Goal: Communication & Community: Answer question/provide support

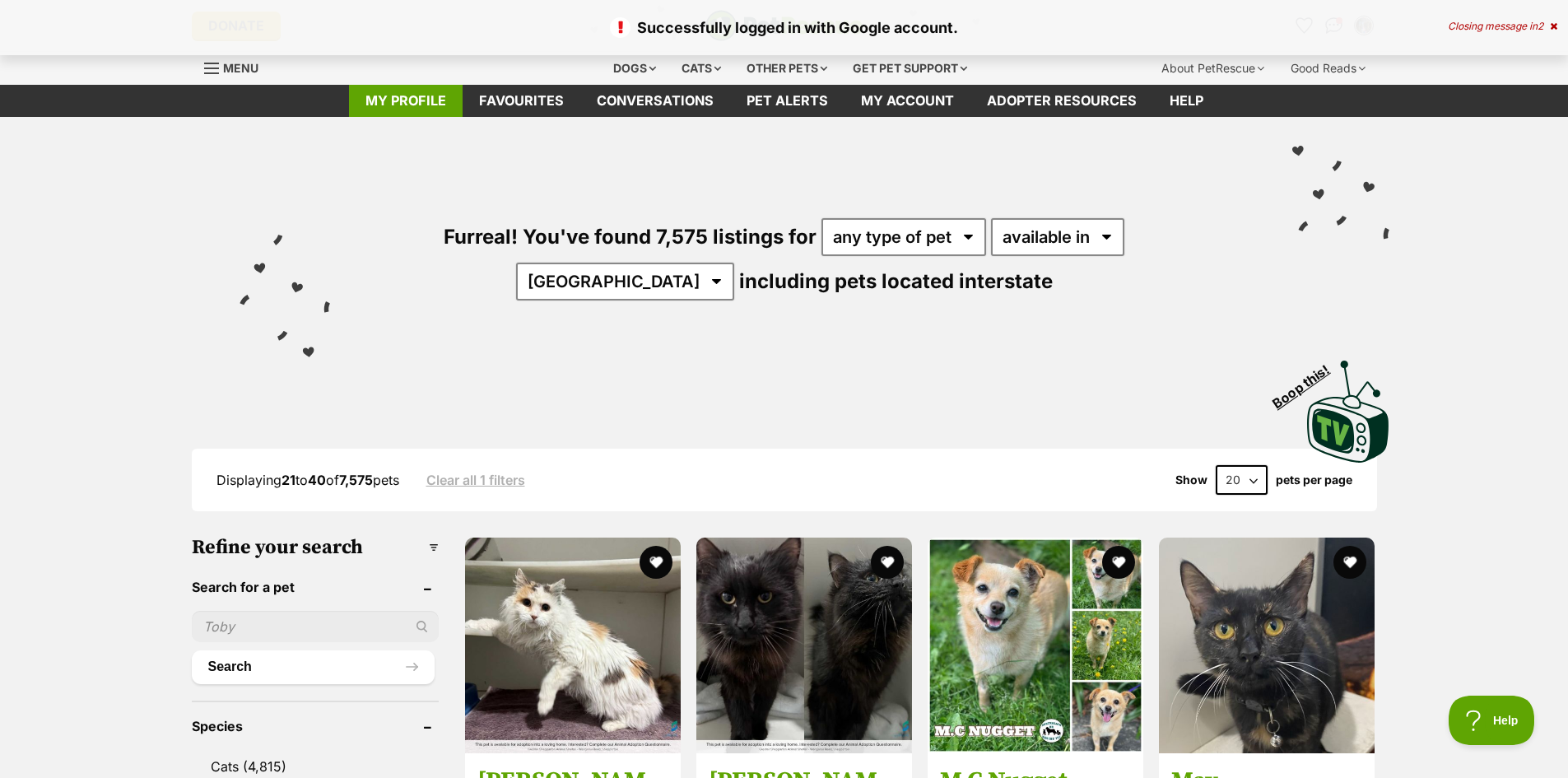
click at [422, 98] on link "My profile" at bounding box center [405, 101] width 114 height 32
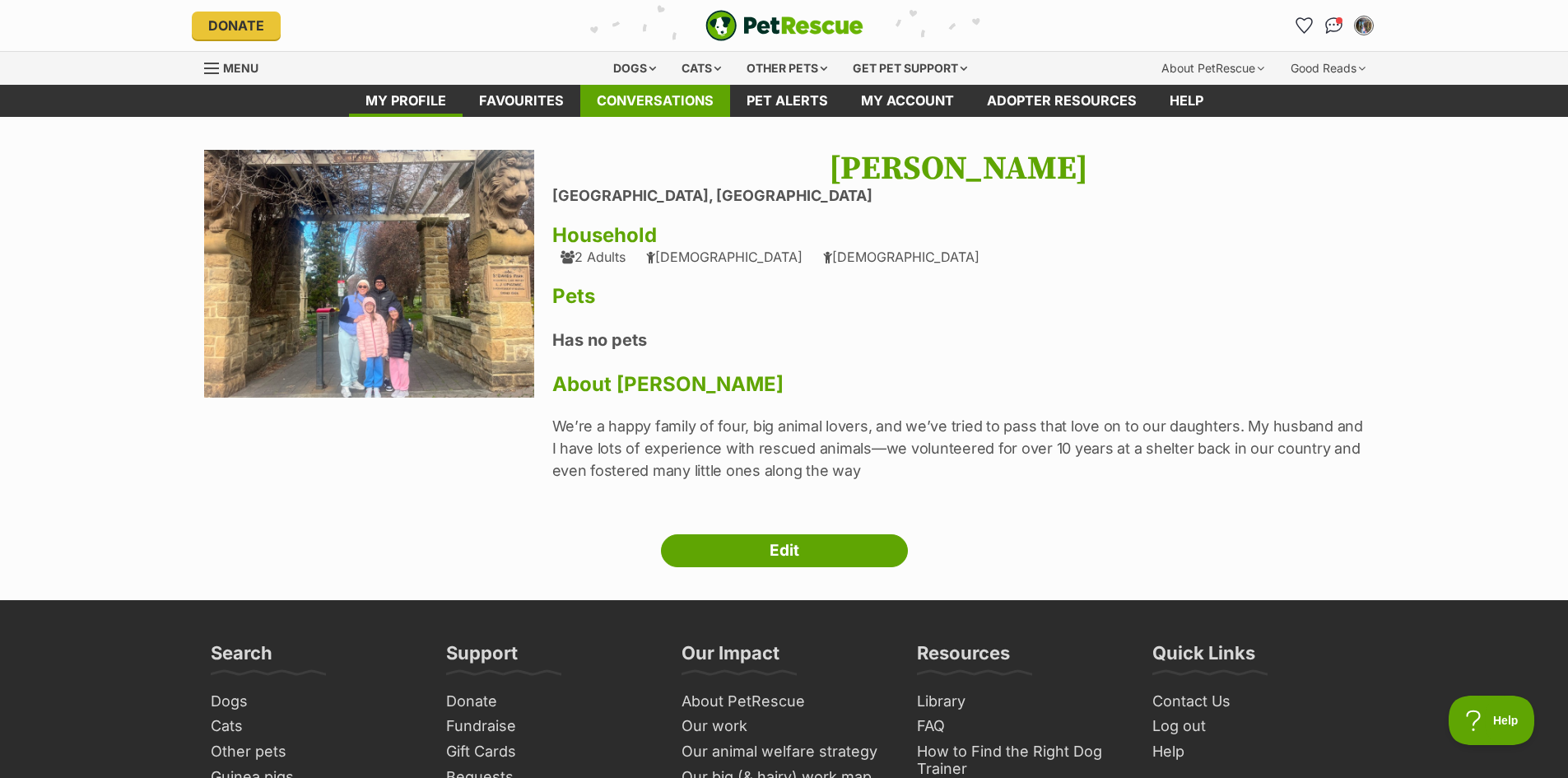
click at [687, 104] on link "Conversations" at bounding box center [655, 101] width 150 height 32
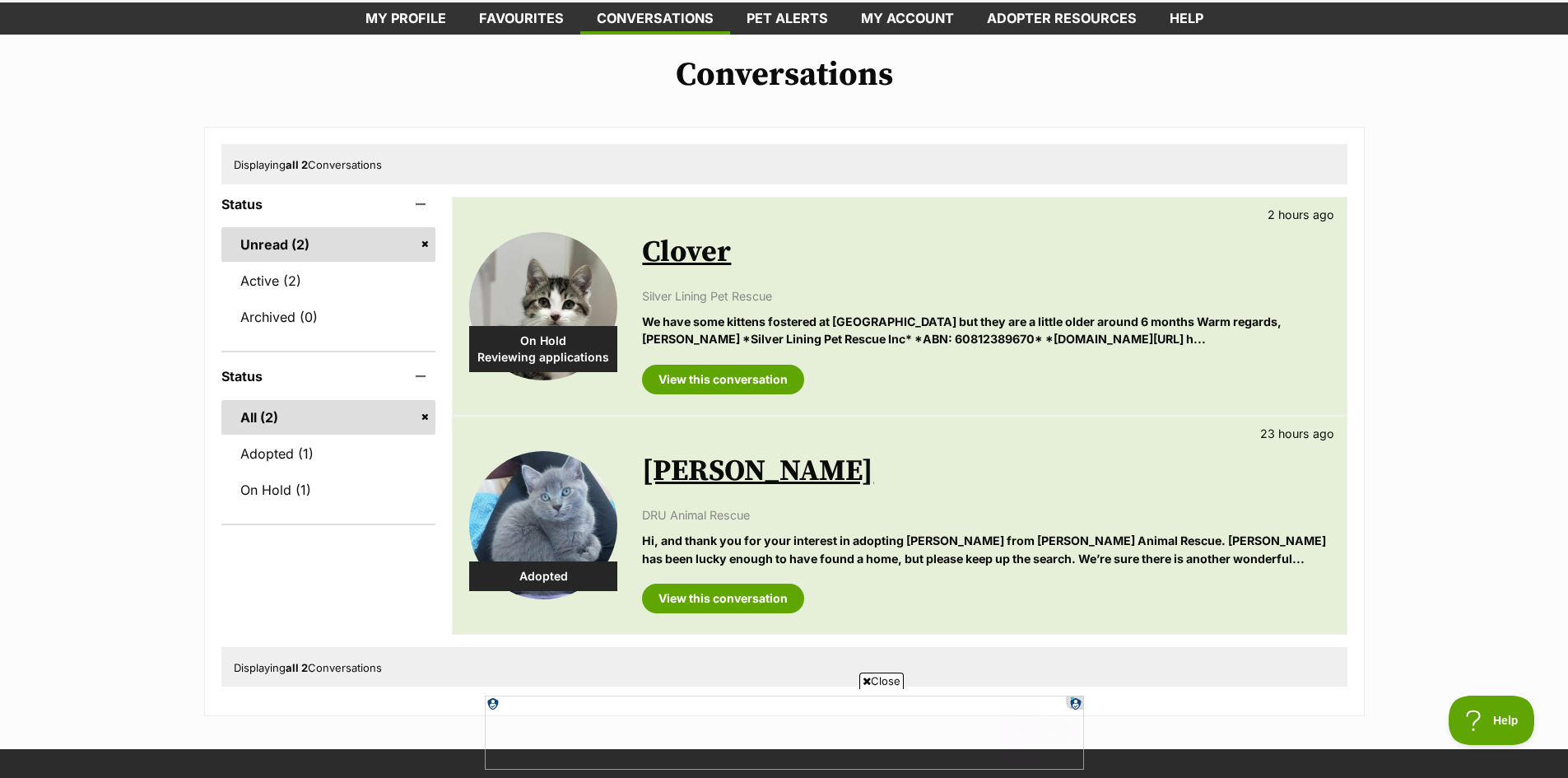
click at [707, 262] on link "Clover" at bounding box center [687, 252] width 89 height 37
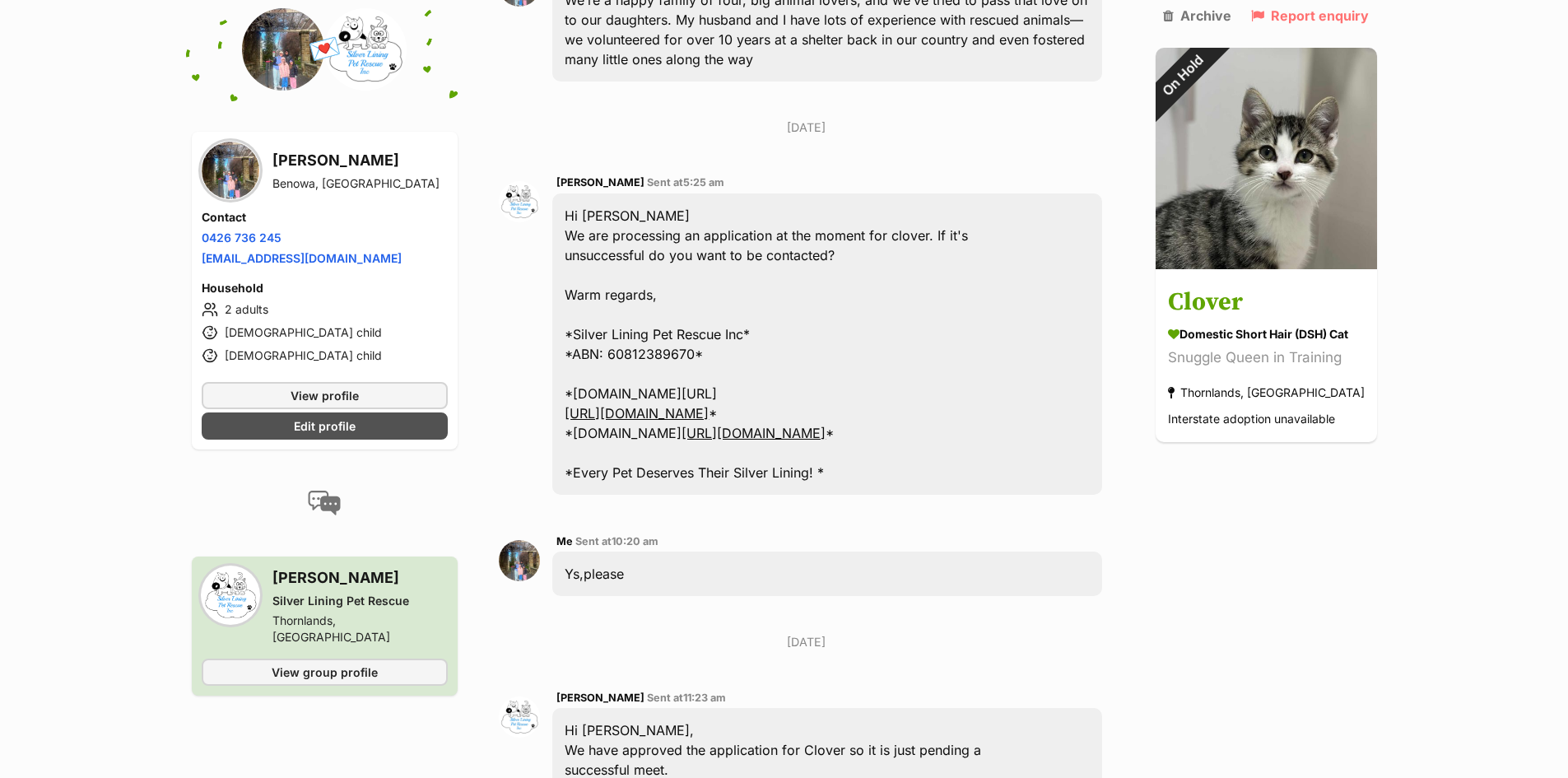
scroll to position [489, 0]
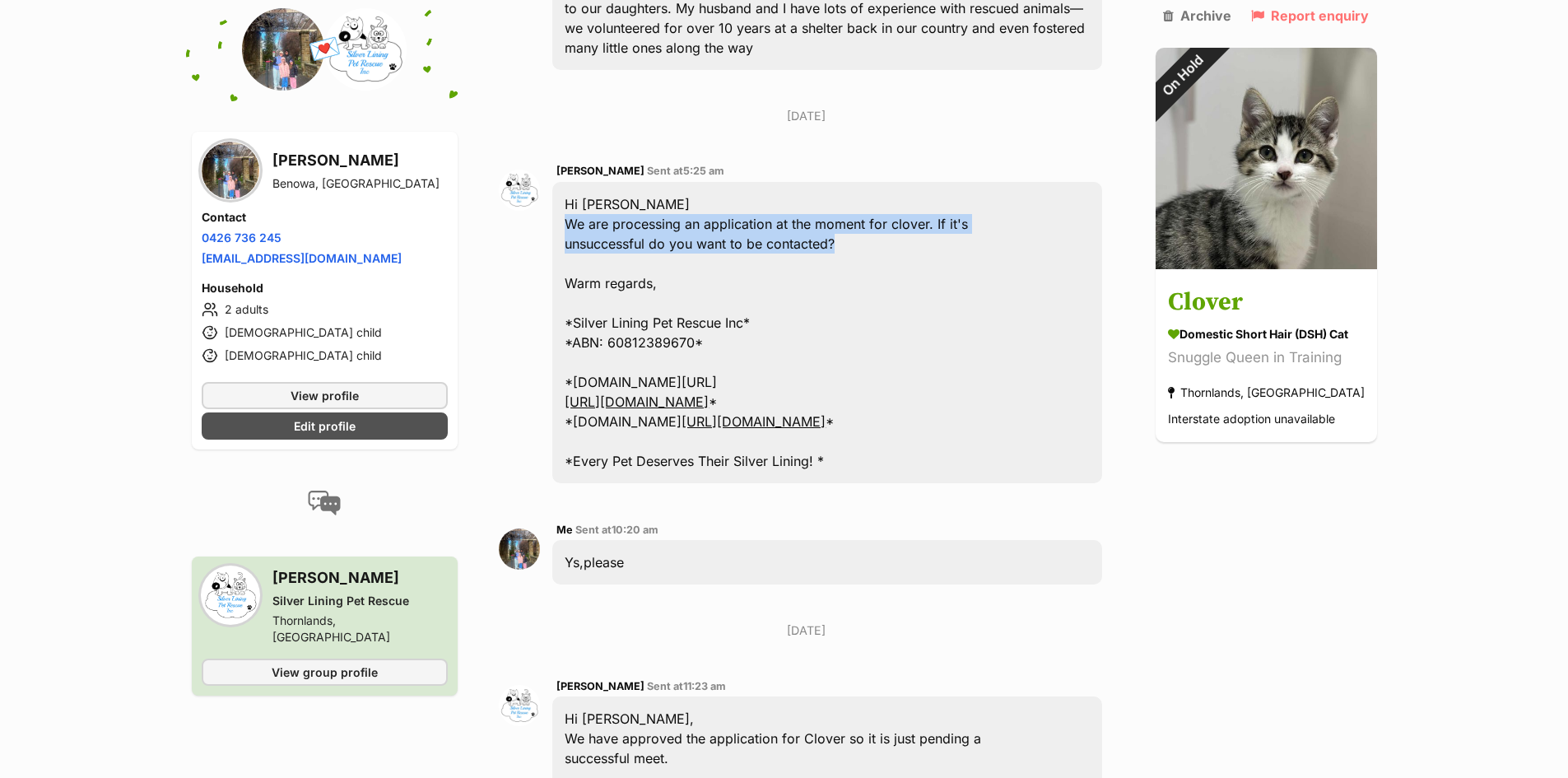
drag, startPoint x: 864, startPoint y: 202, endPoint x: 569, endPoint y: 188, distance: 295.3
click at [569, 188] on div "Hi [PERSON_NAME] We are processing an application at the moment for clover. If …" at bounding box center [826, 332] width 549 height 301
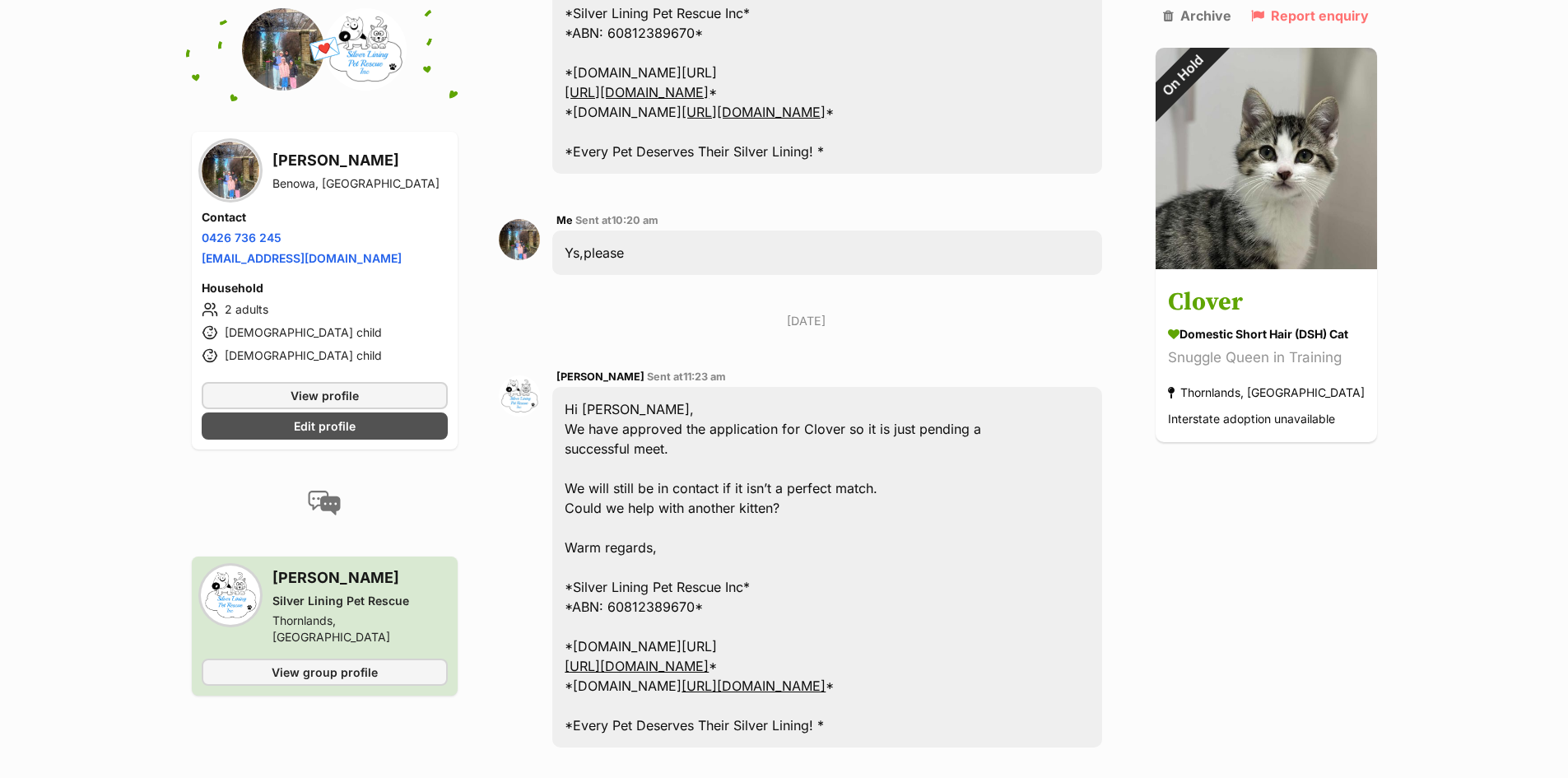
scroll to position [901, 0]
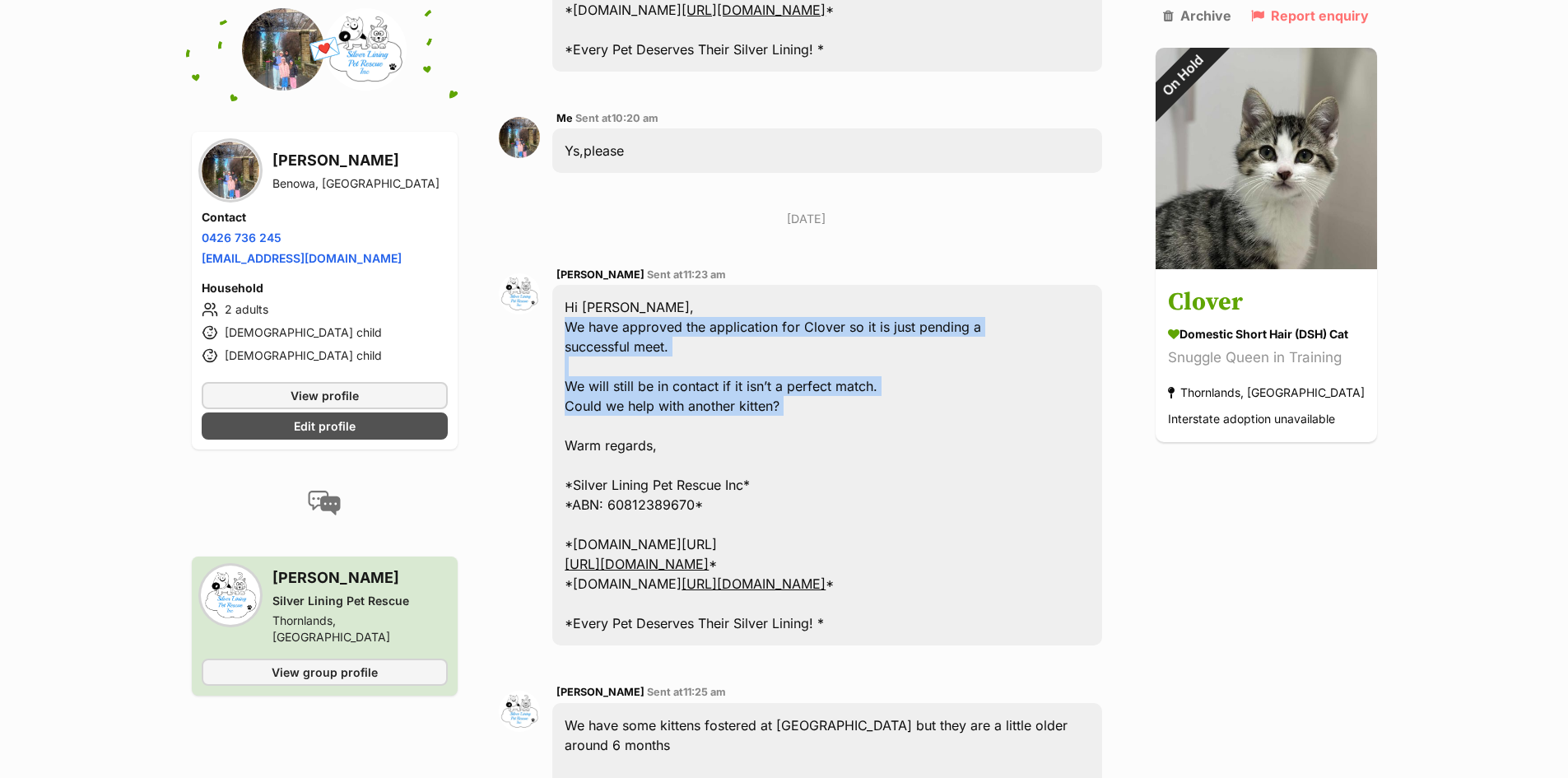
drag, startPoint x: 806, startPoint y: 392, endPoint x: 562, endPoint y: 282, distance: 267.6
click at [562, 285] on div "Hi [PERSON_NAME], We have approved the application for Clover so it is just pen…" at bounding box center [826, 465] width 549 height 361
click at [1029, 355] on div "Hi [PERSON_NAME], We have approved the application for Clover so it is just pen…" at bounding box center [826, 465] width 549 height 361
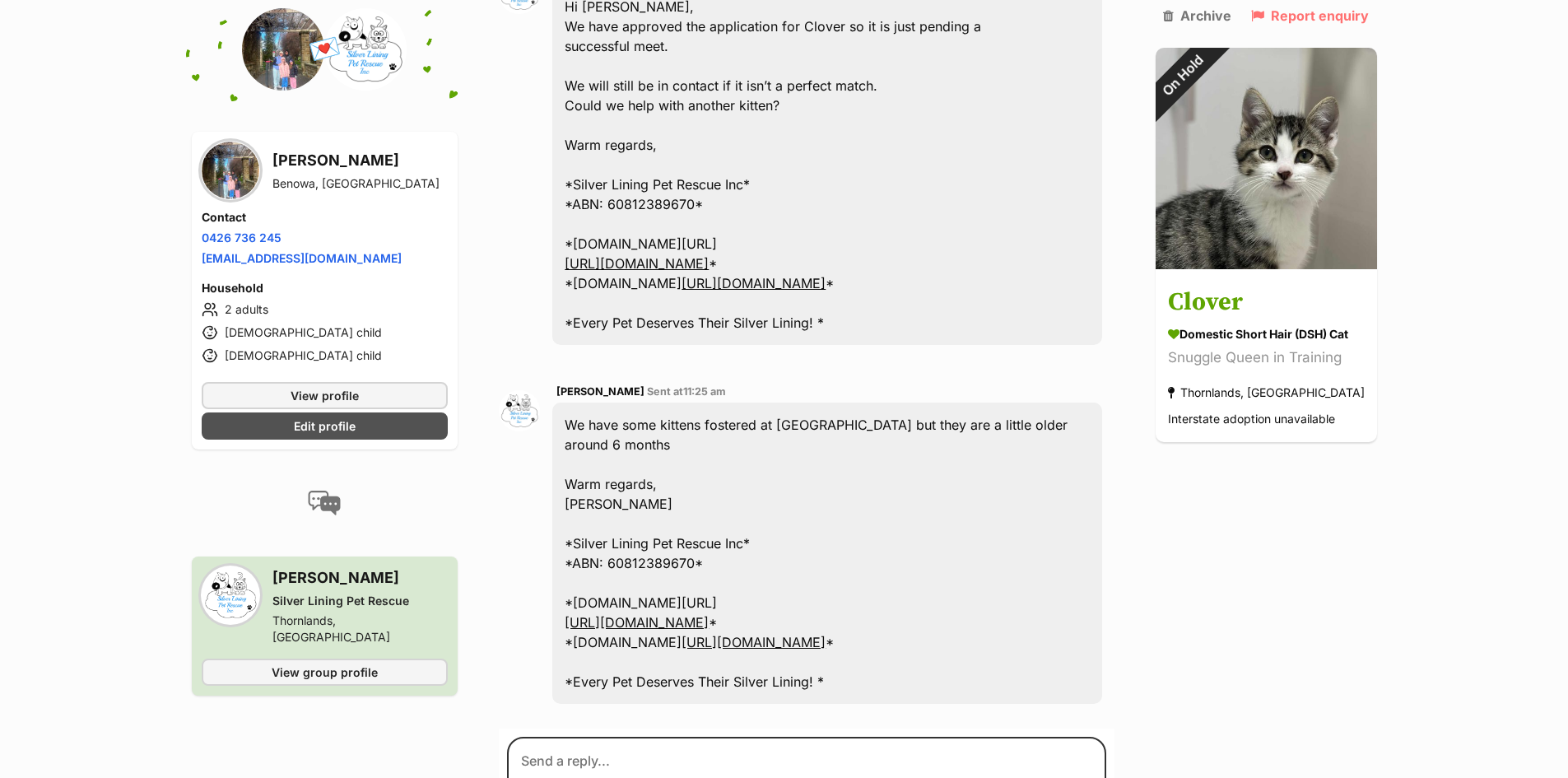
scroll to position [1229, 0]
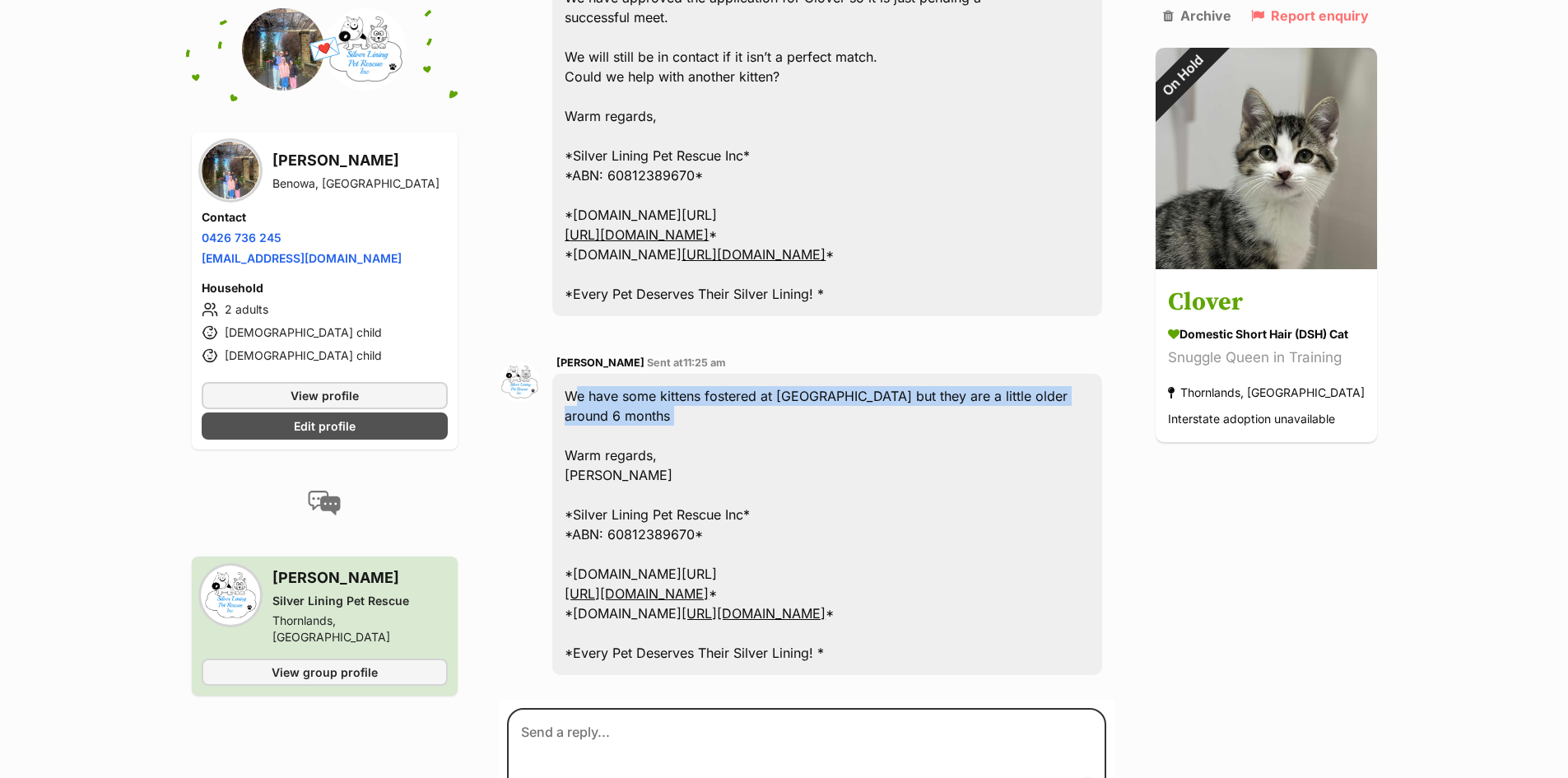
drag, startPoint x: 696, startPoint y: 390, endPoint x: 557, endPoint y: 350, distance: 144.6
click at [557, 374] on div "We have some kittens fostered at [GEOGRAPHIC_DATA] but they are a little older …" at bounding box center [826, 524] width 549 height 301
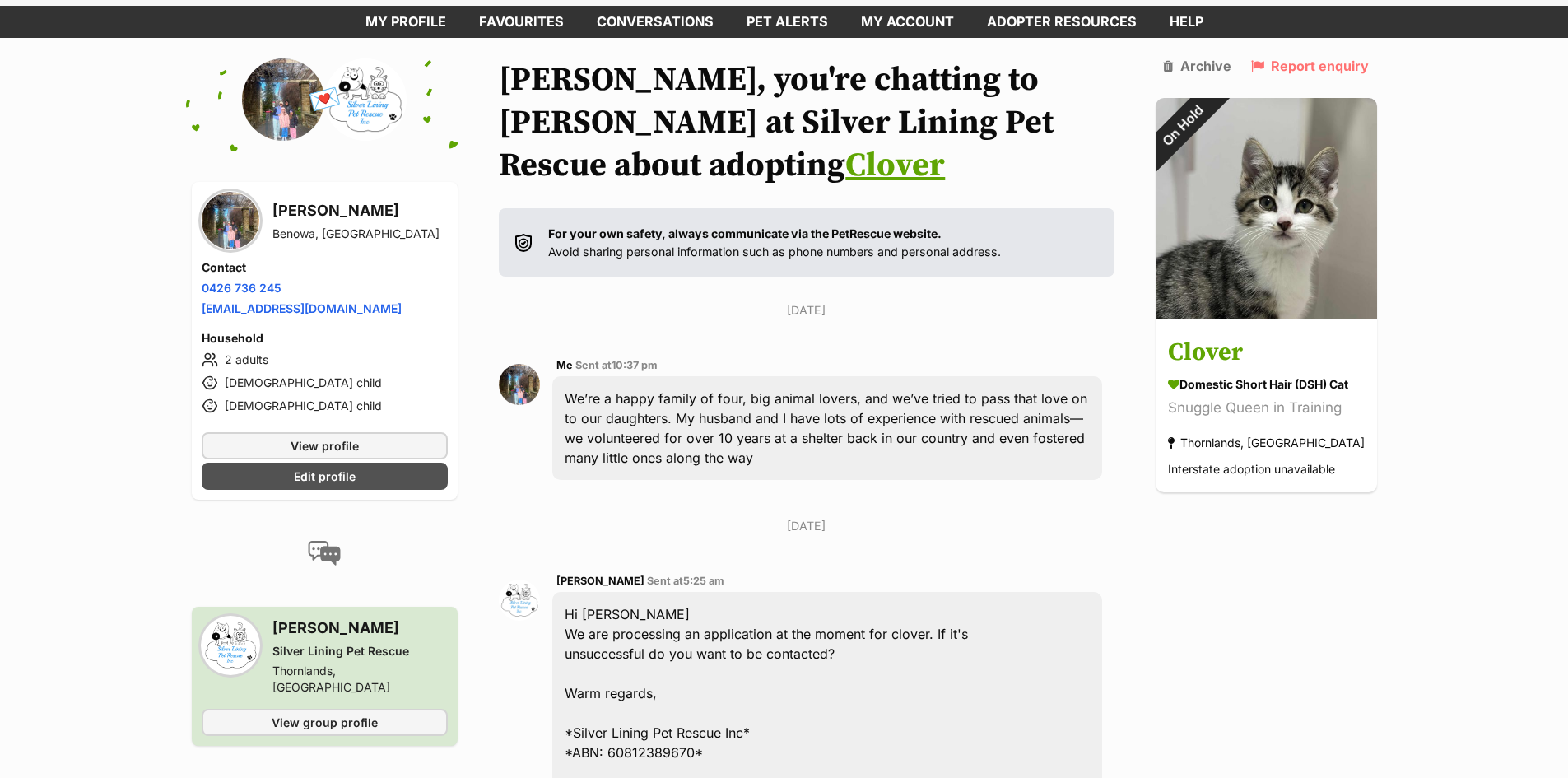
scroll to position [78, 0]
